Goal: Transaction & Acquisition: Book appointment/travel/reservation

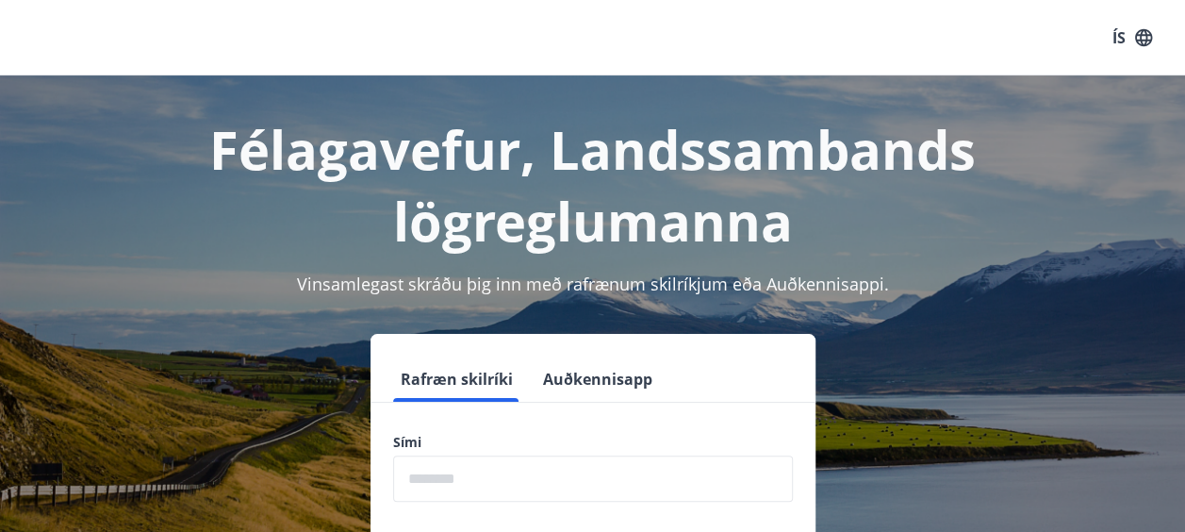
drag, startPoint x: 433, startPoint y: 472, endPoint x: 462, endPoint y: 469, distance: 29.4
click at [433, 472] on input "phone" at bounding box center [593, 479] width 400 height 46
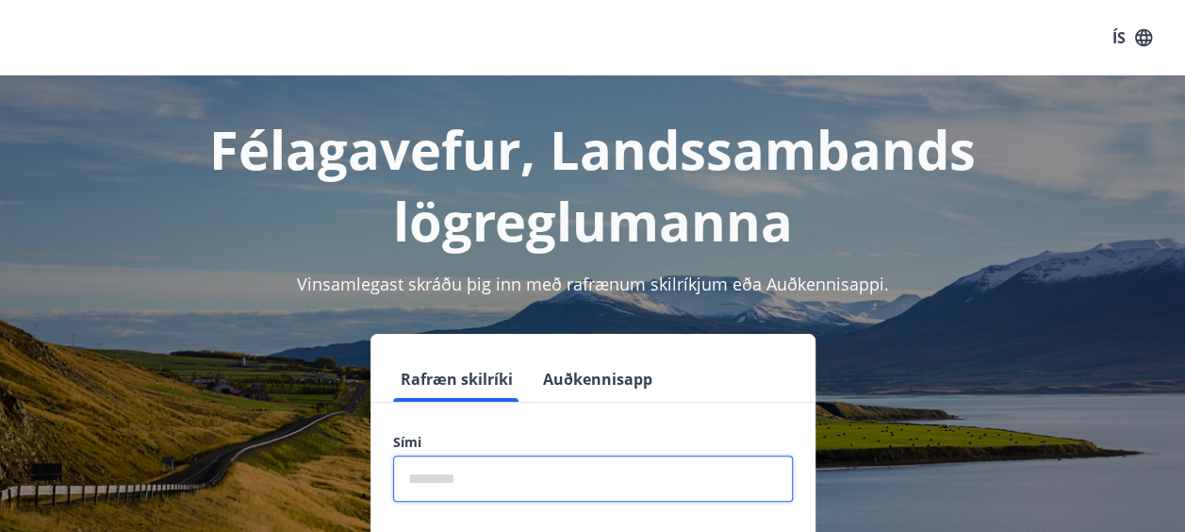
type input "********"
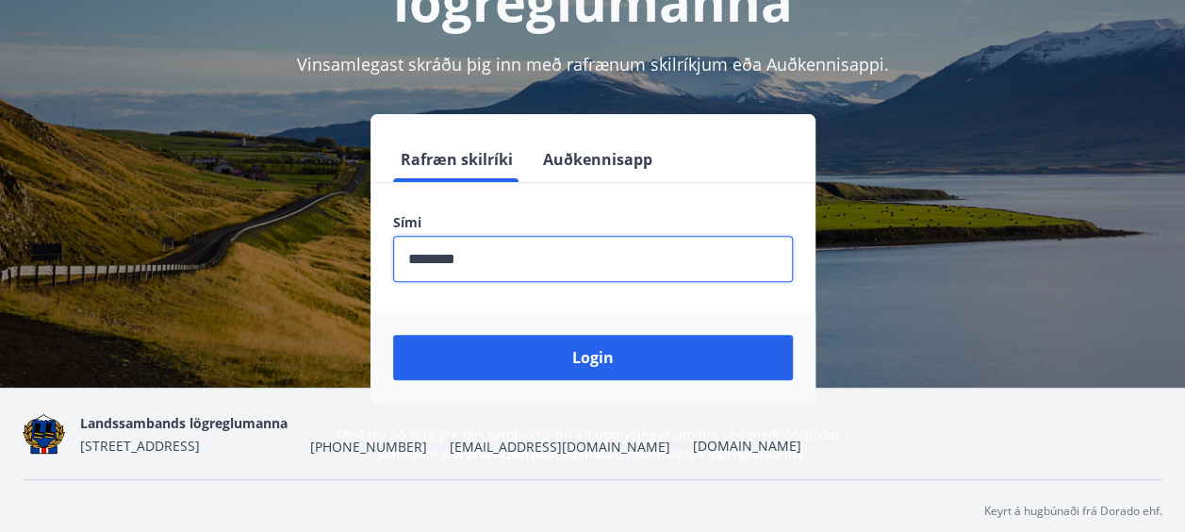
scroll to position [231, 0]
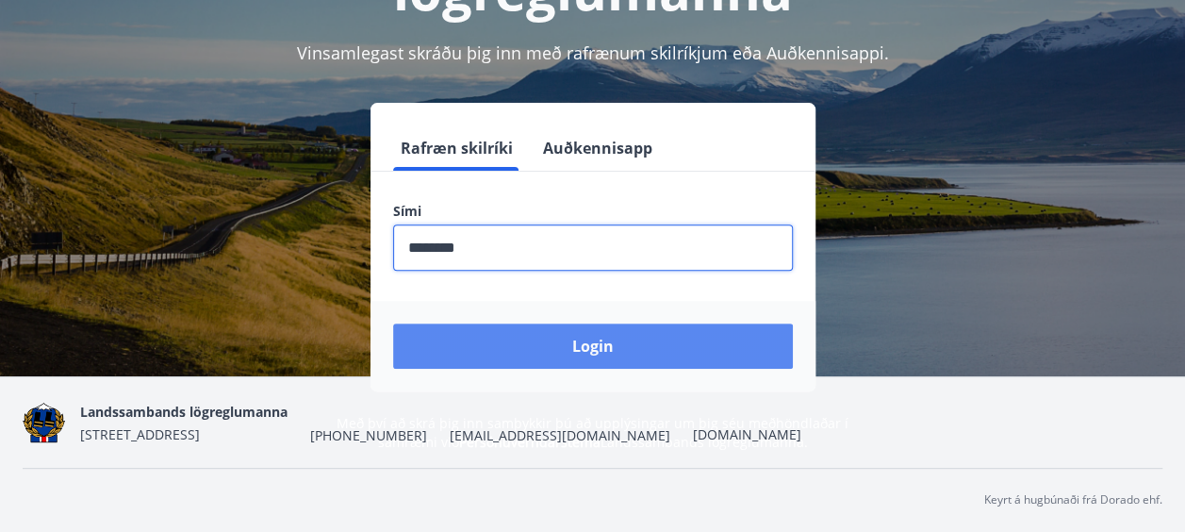
click at [705, 331] on button "Login" at bounding box center [593, 345] width 400 height 45
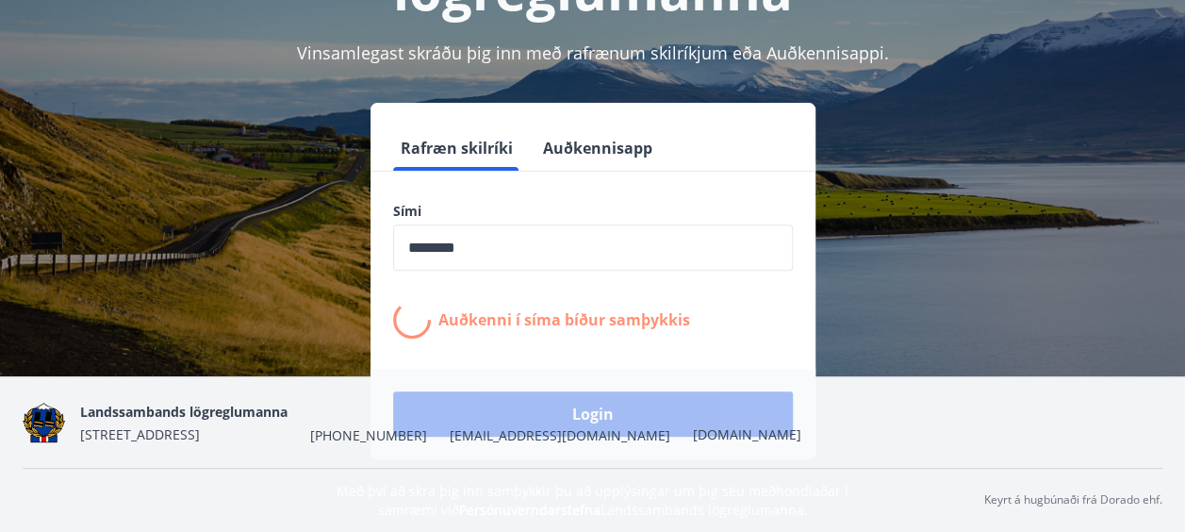
click at [609, 238] on input "phone" at bounding box center [593, 247] width 400 height 46
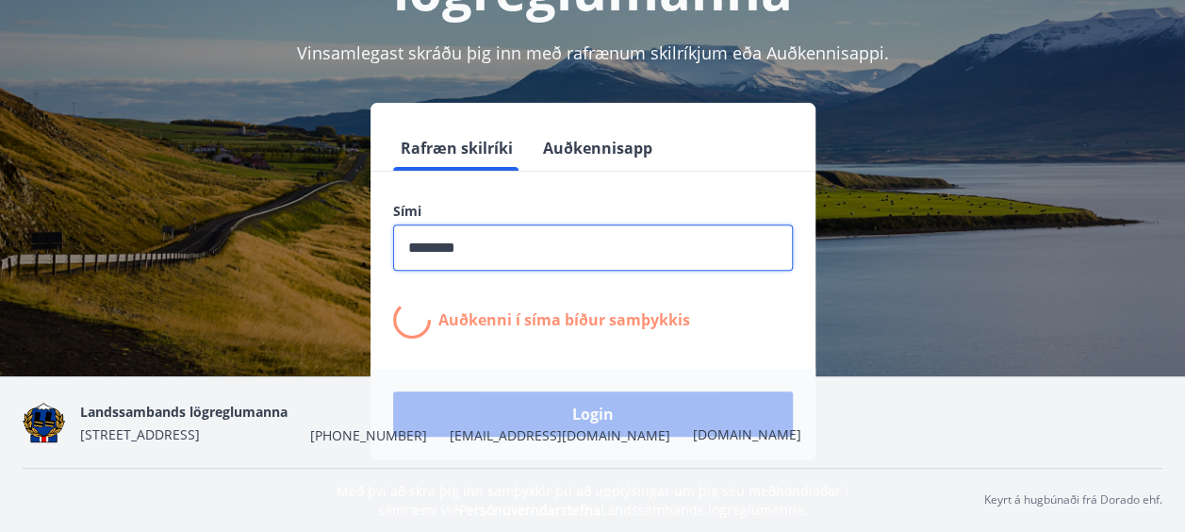
click at [568, 409] on div "Landssambands lögreglumanna [STREET_ADDRESS] [PHONE_NUMBER] [EMAIL_ADDRESS][DOM…" at bounding box center [440, 422] width 721 height 45
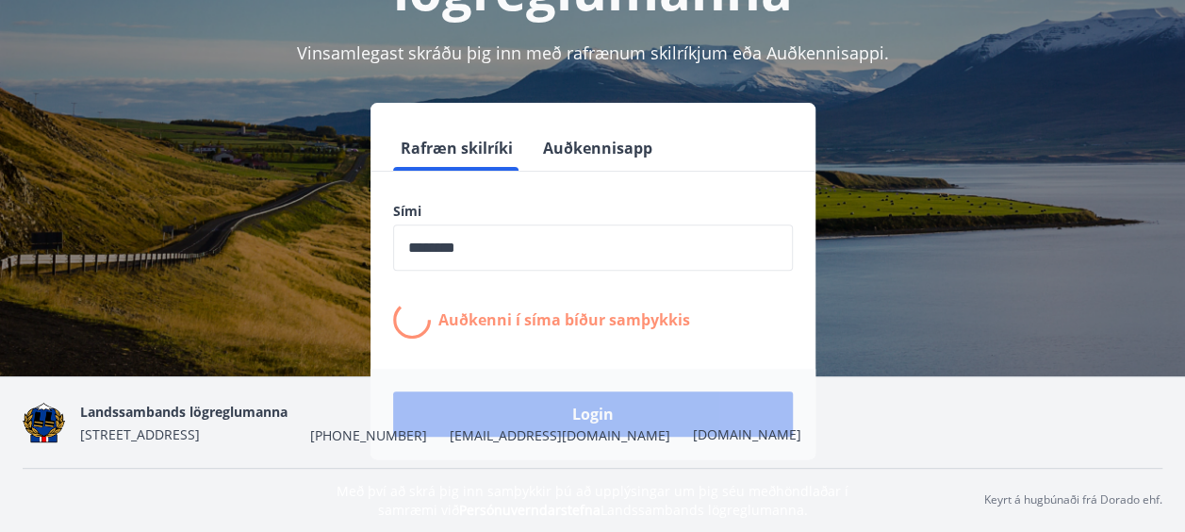
click at [931, 235] on div "Rafræn skilríki Auðkennisapp Sími ​ Auðkenni í [PERSON_NAME] samþykkis Login" at bounding box center [593, 281] width 1140 height 356
click at [585, 408] on div "Landssambands lögreglumanna [STREET_ADDRESS] [PHONE_NUMBER] [EMAIL_ADDRESS][DOM…" at bounding box center [440, 422] width 721 height 45
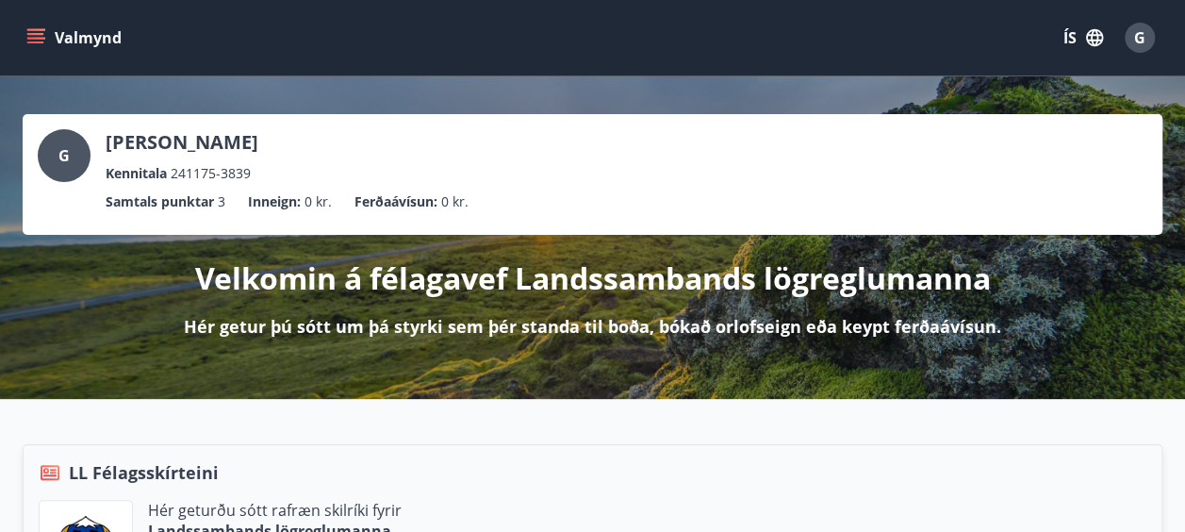
click at [48, 30] on button "Valmynd" at bounding box center [76, 38] width 107 height 34
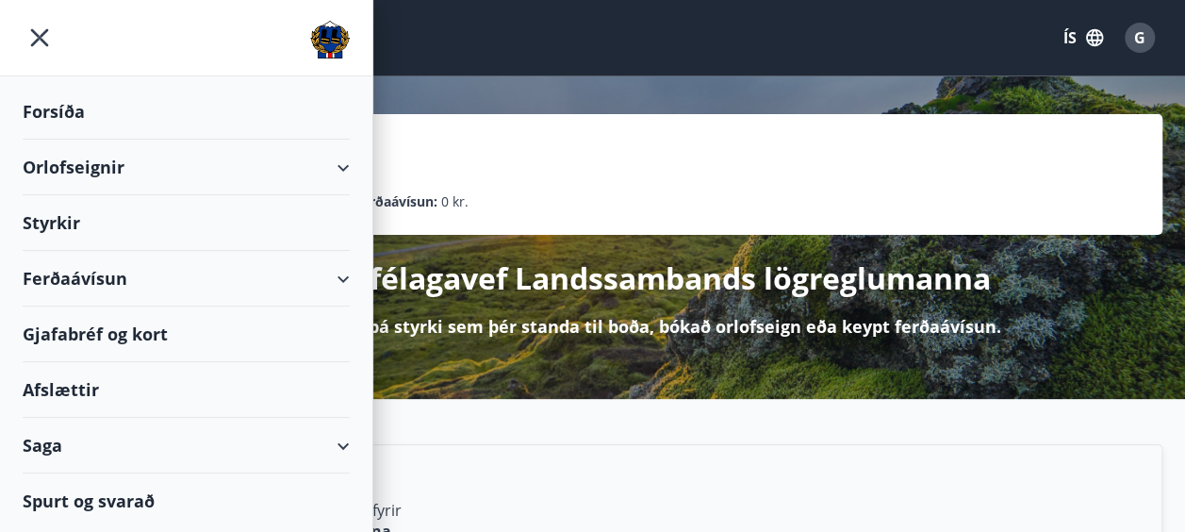
click at [332, 168] on div "Orlofseignir" at bounding box center [186, 168] width 327 height 56
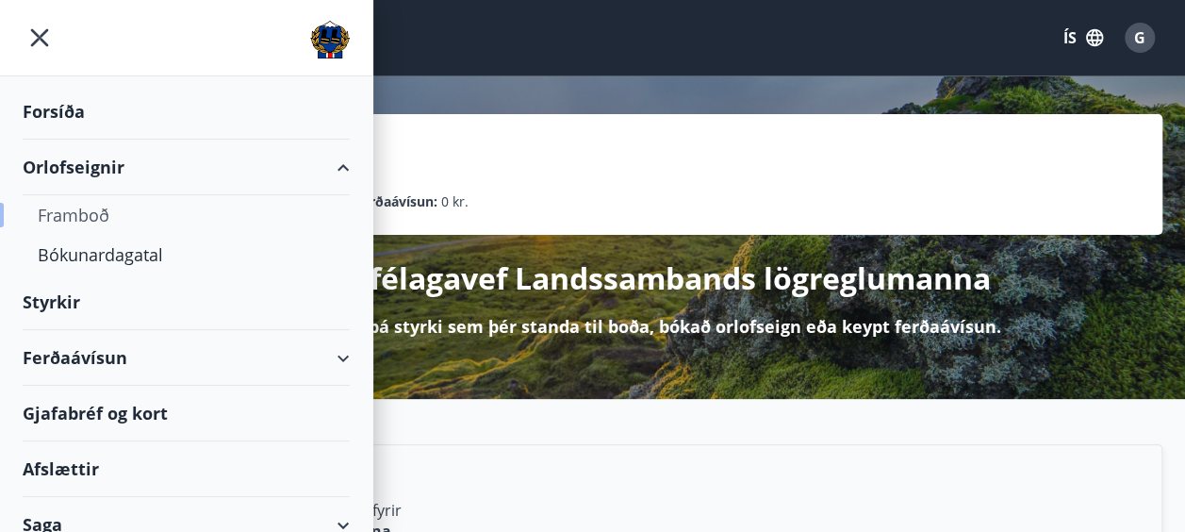
click at [74, 221] on div "Framboð" at bounding box center [186, 215] width 297 height 40
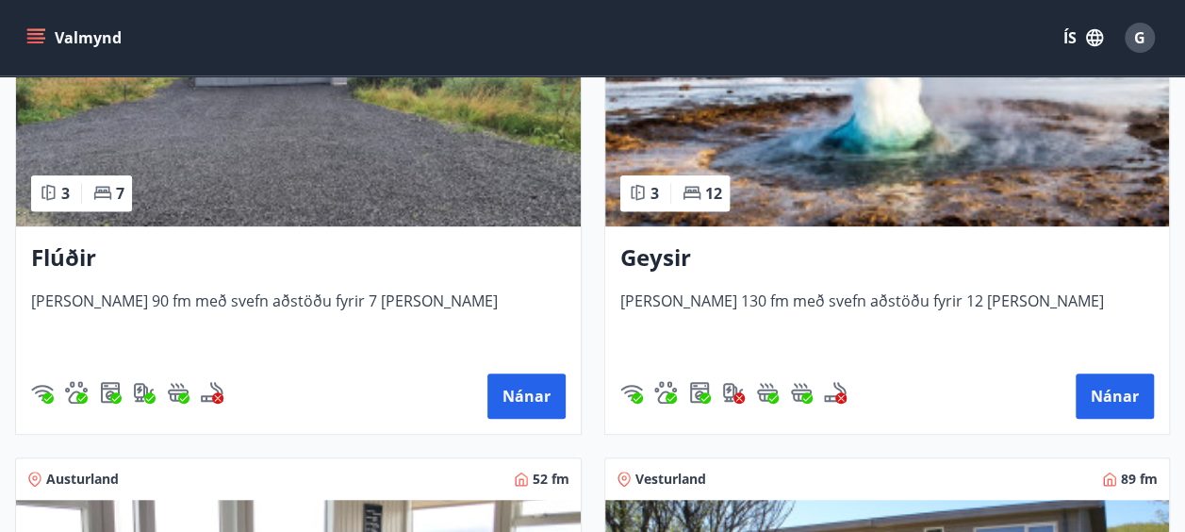
scroll to position [566, 0]
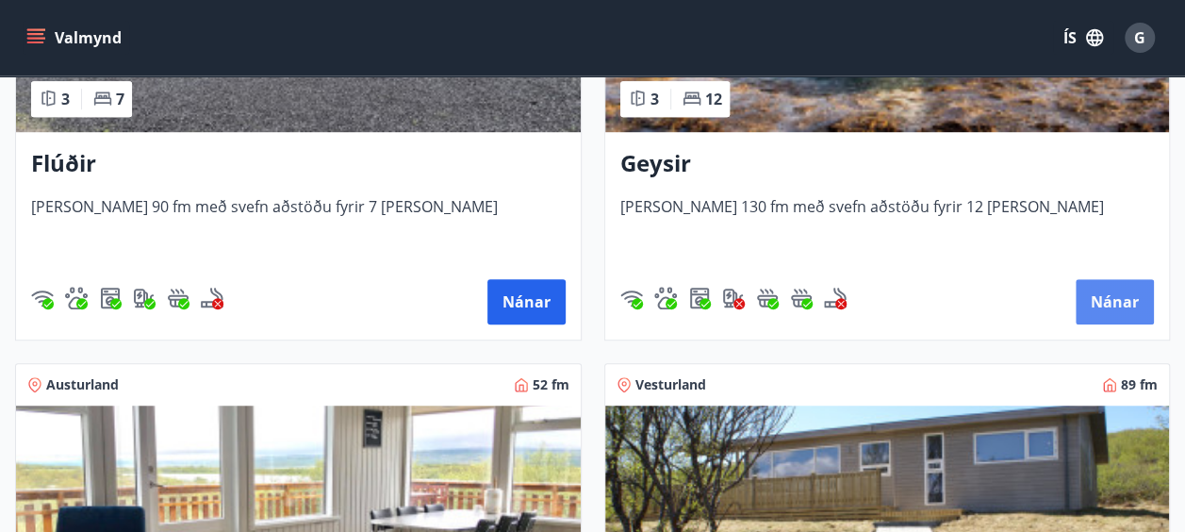
click at [1120, 301] on button "Nánar" at bounding box center [1115, 301] width 78 height 45
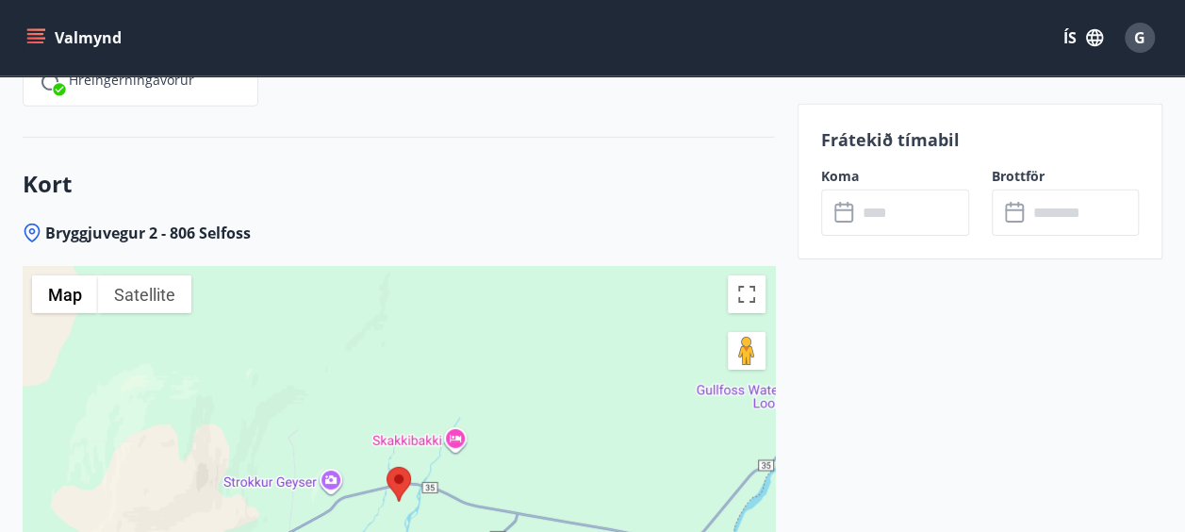
scroll to position [3018, 0]
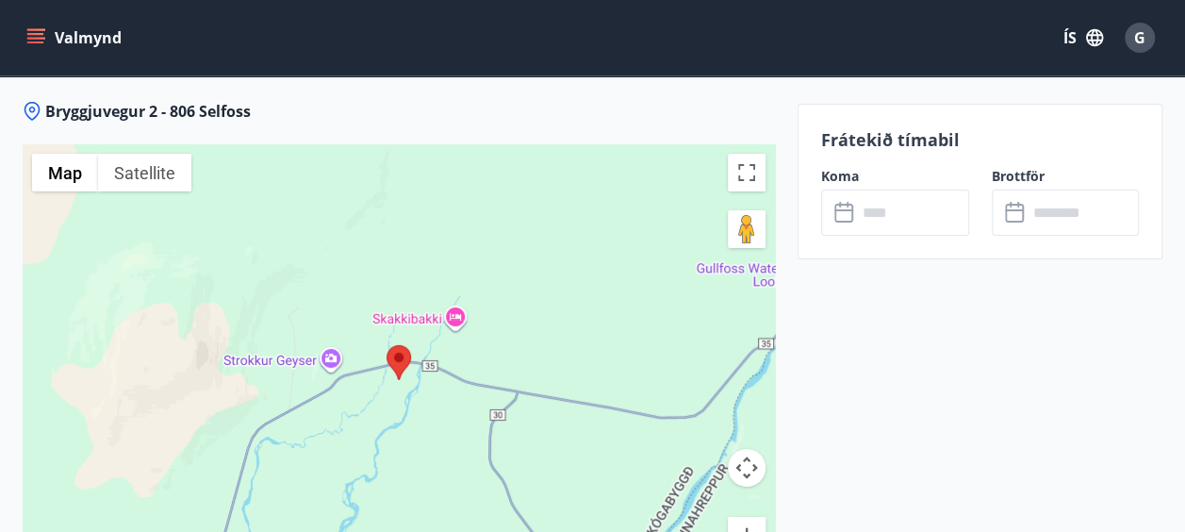
click at [376, 340] on div at bounding box center [399, 380] width 753 height 472
click at [174, 158] on button "Satellite" at bounding box center [144, 173] width 93 height 38
click at [173, 194] on li "Labels" at bounding box center [152, 208] width 79 height 30
click at [173, 199] on label "Labels" at bounding box center [160, 209] width 50 height 20
click at [166, 154] on button "Satellite" at bounding box center [146, 173] width 96 height 38
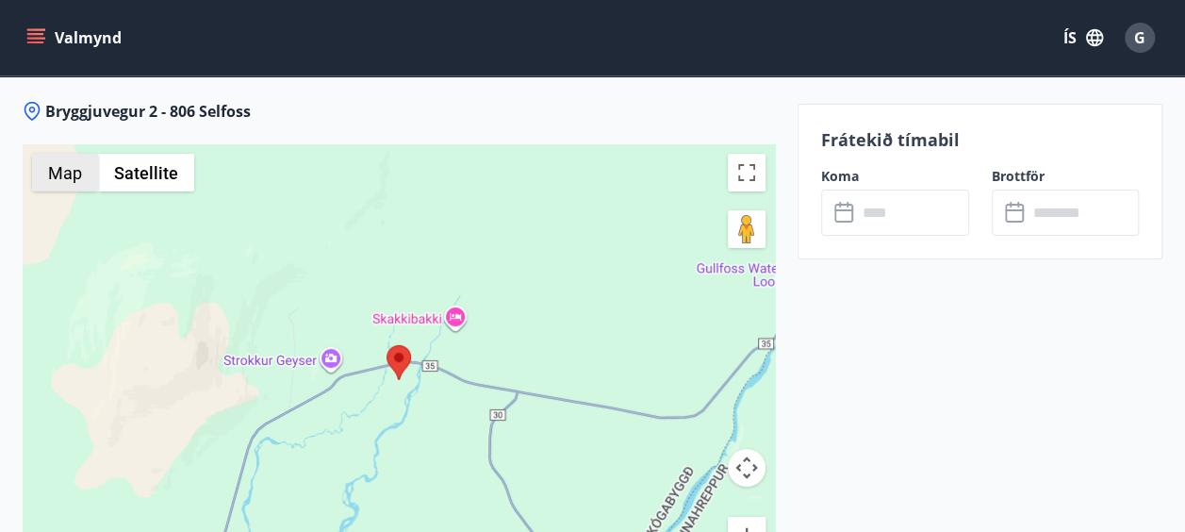
click at [40, 154] on button "Map" at bounding box center [65, 173] width 66 height 38
click at [217, 339] on div at bounding box center [399, 380] width 753 height 472
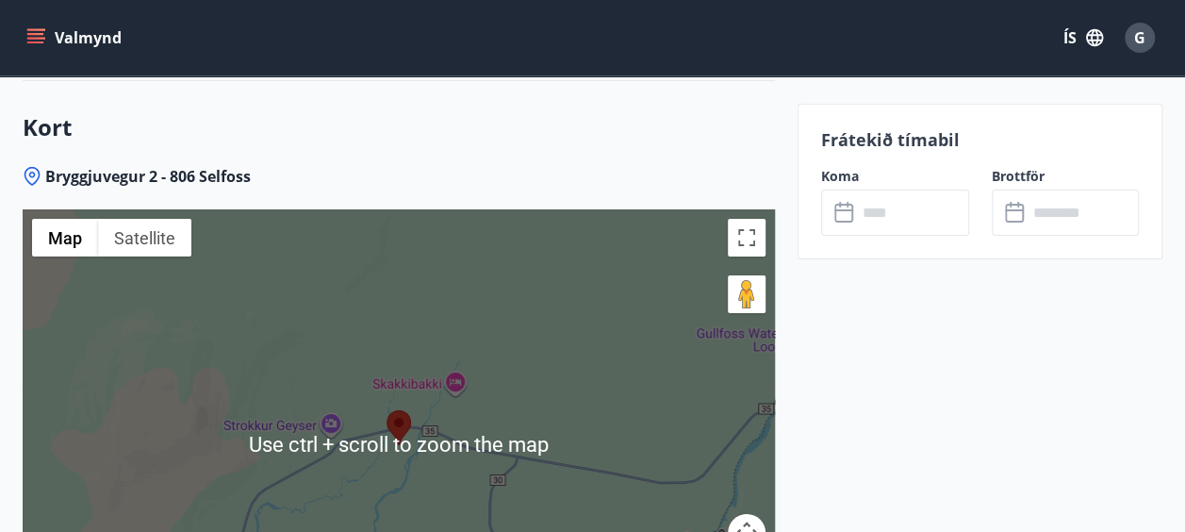
scroll to position [2924, 0]
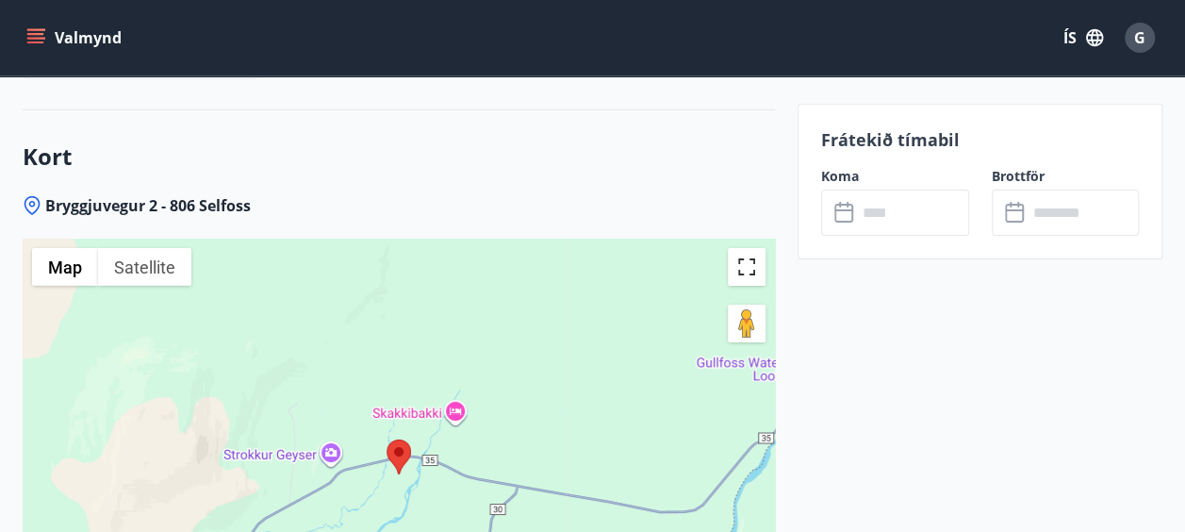
click at [754, 248] on button "Toggle fullscreen view" at bounding box center [747, 267] width 38 height 38
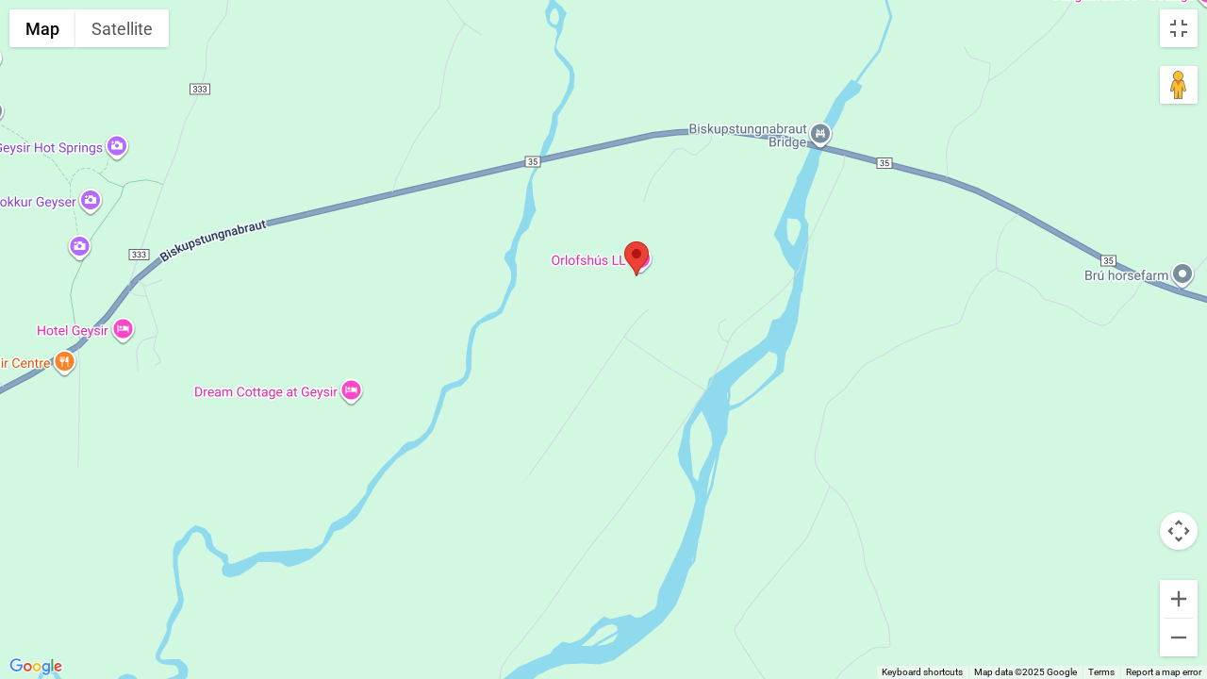
drag, startPoint x: 465, startPoint y: 304, endPoint x: 805, endPoint y: 292, distance: 340.6
click at [805, 292] on div at bounding box center [603, 339] width 1207 height 679
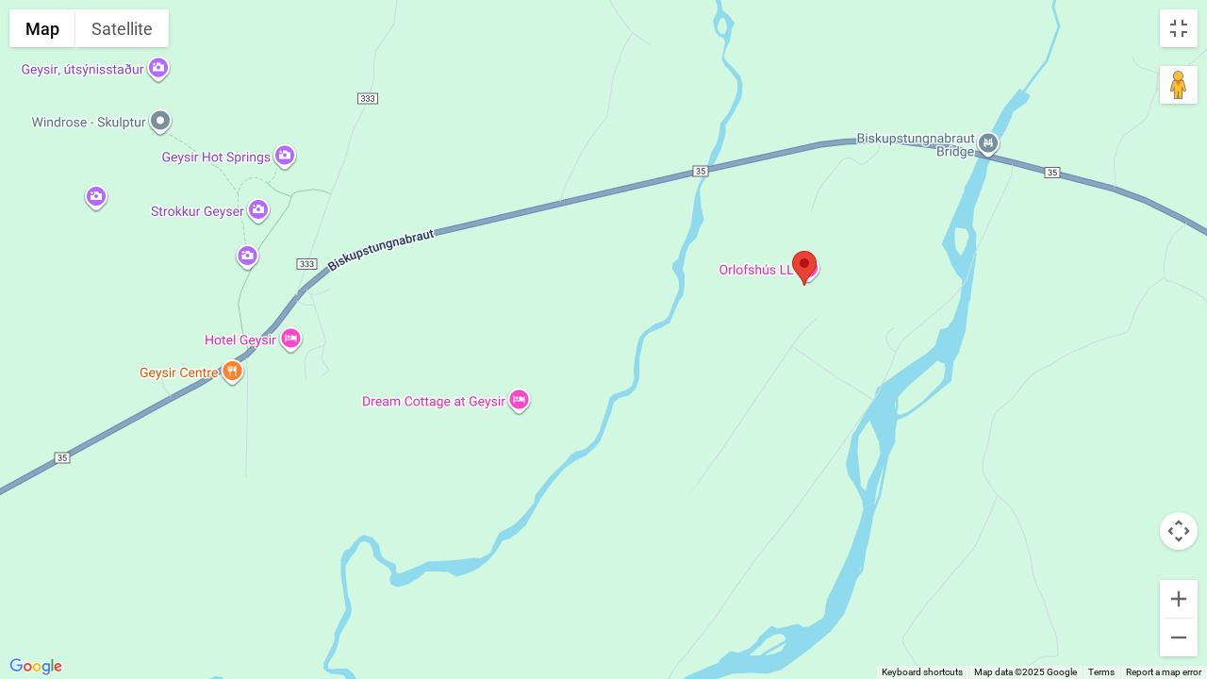
drag, startPoint x: 1022, startPoint y: 243, endPoint x: 789, endPoint y: 283, distance: 236.3
click at [789, 283] on div at bounding box center [603, 339] width 1207 height 679
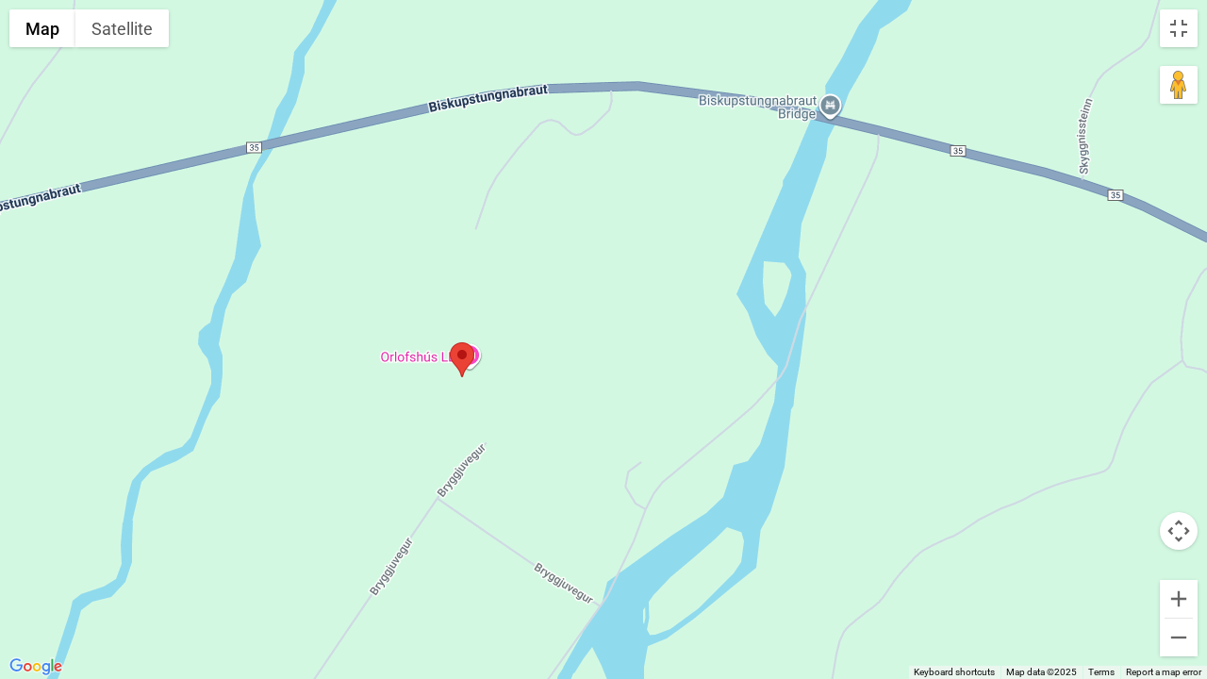
click at [468, 356] on img at bounding box center [462, 359] width 25 height 35
click at [1162, 28] on button "Toggle fullscreen view" at bounding box center [1179, 28] width 38 height 38
